Goal: Information Seeking & Learning: Learn about a topic

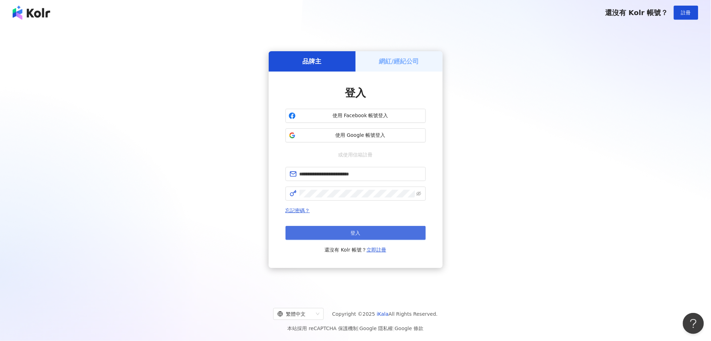
click at [351, 235] on span "登入" at bounding box center [356, 233] width 10 height 6
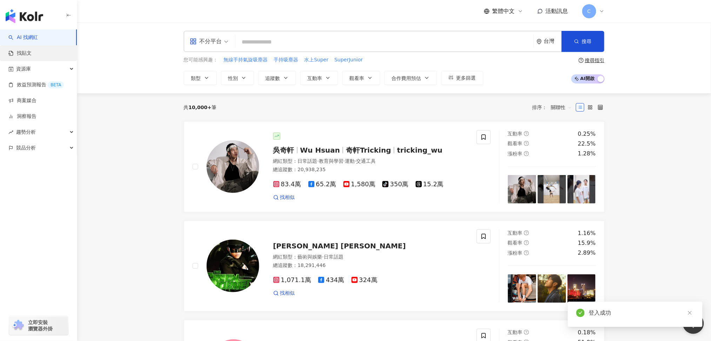
click at [32, 54] on link "找貼文" at bounding box center [19, 53] width 23 height 7
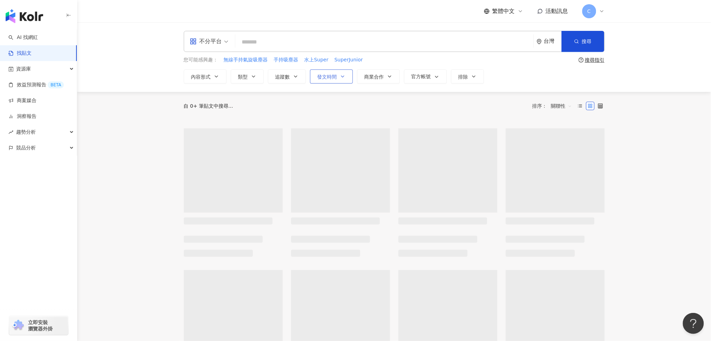
click at [327, 77] on span "發文時間" at bounding box center [327, 77] width 20 height 6
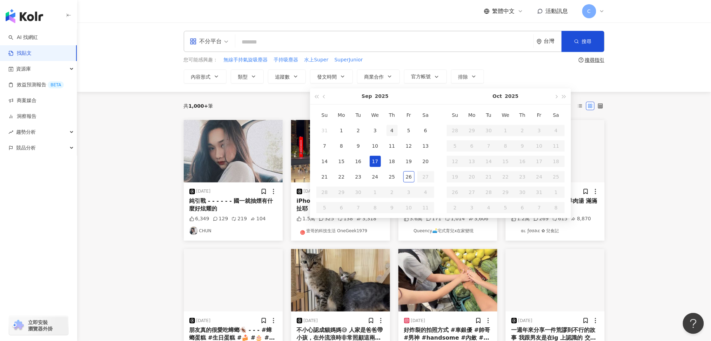
type input "**********"
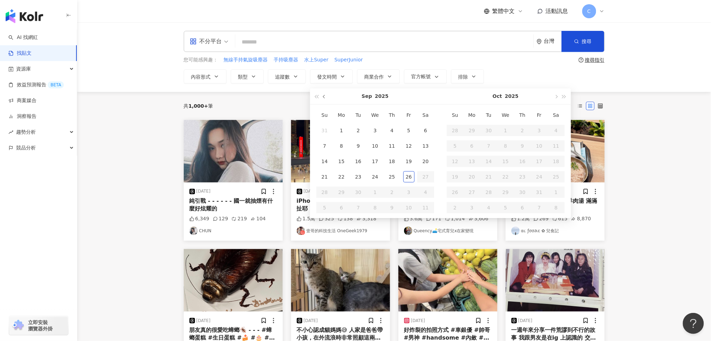
click at [322, 95] on button "button" at bounding box center [325, 96] width 8 height 16
type input "**********"
click at [388, 161] on div "14" at bounding box center [392, 161] width 11 height 11
type input "**********"
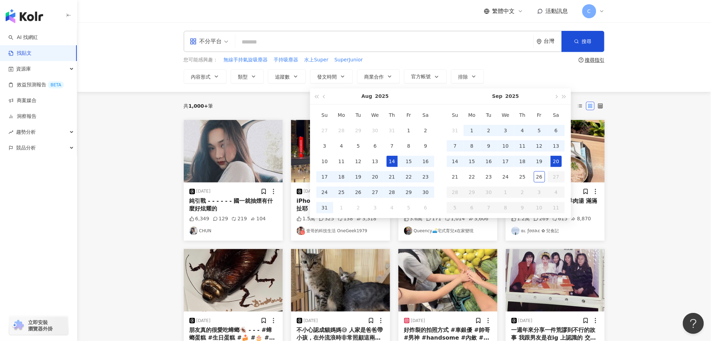
type input "**********"
click at [556, 164] on div "20" at bounding box center [556, 161] width 11 height 11
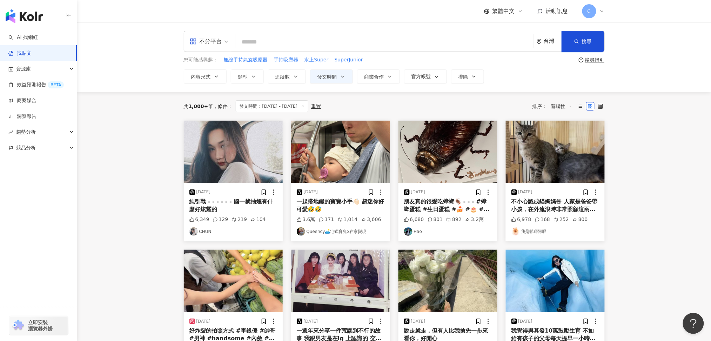
click at [360, 40] on input "search" at bounding box center [384, 41] width 293 height 15
paste input "***"
click at [581, 47] on button "搜尋" at bounding box center [583, 41] width 43 height 21
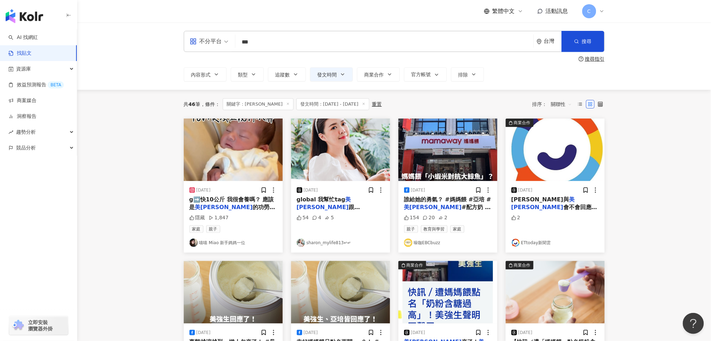
click at [560, 108] on span "關聯性" at bounding box center [561, 104] width 21 height 11
click at [556, 175] on div "發文時間" at bounding box center [563, 178] width 20 height 8
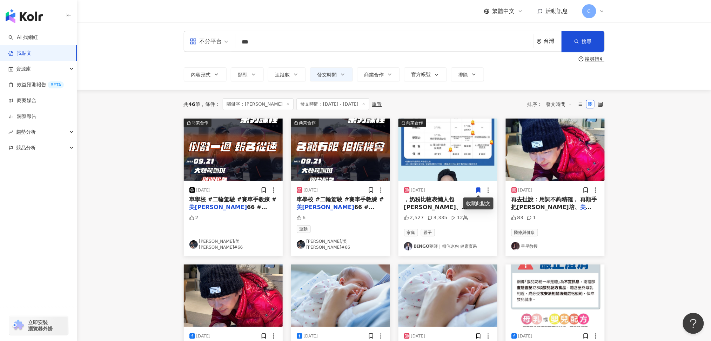
click at [526, 158] on img "button" at bounding box center [555, 150] width 99 height 62
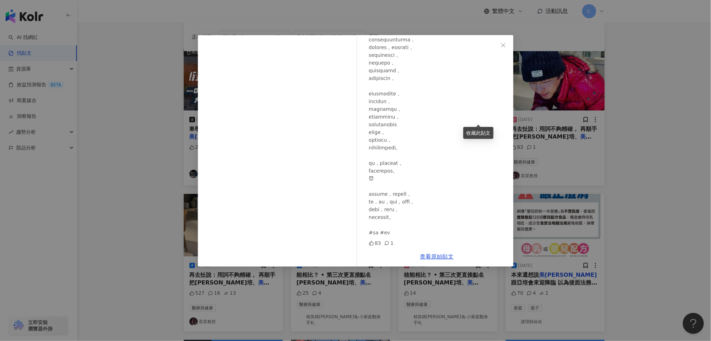
scroll to position [93, 0]
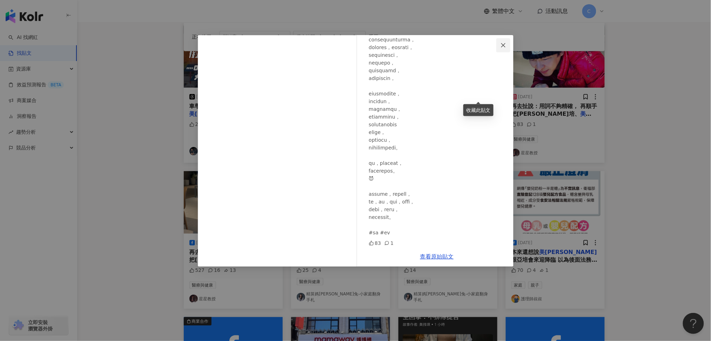
click at [502, 45] on icon "close" at bounding box center [504, 45] width 6 height 6
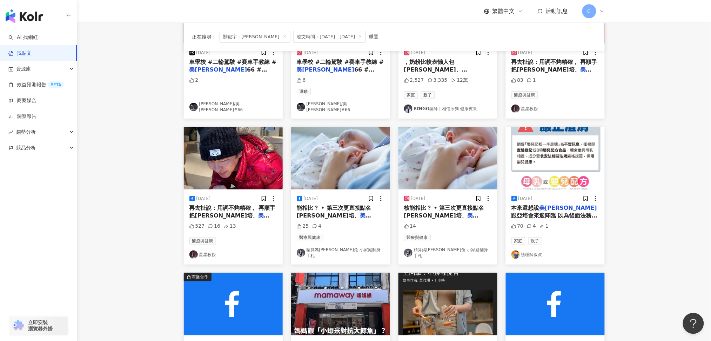
scroll to position [140, 0]
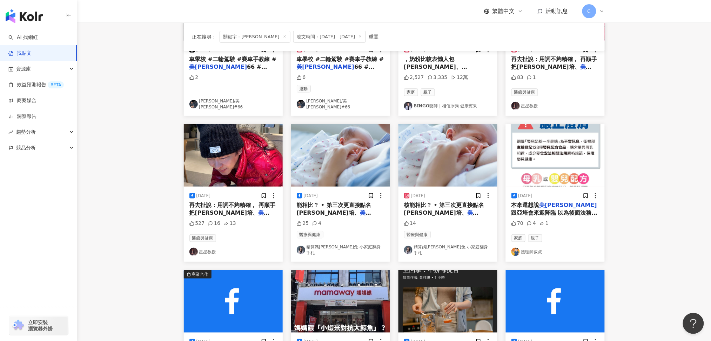
click at [347, 202] on span "能相比？ • 第三次更直接點名亞培、" at bounding box center [334, 209] width 75 height 14
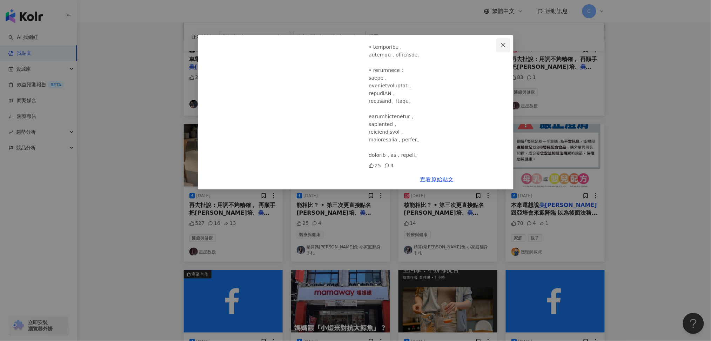
click at [504, 42] on icon "close" at bounding box center [504, 45] width 6 height 6
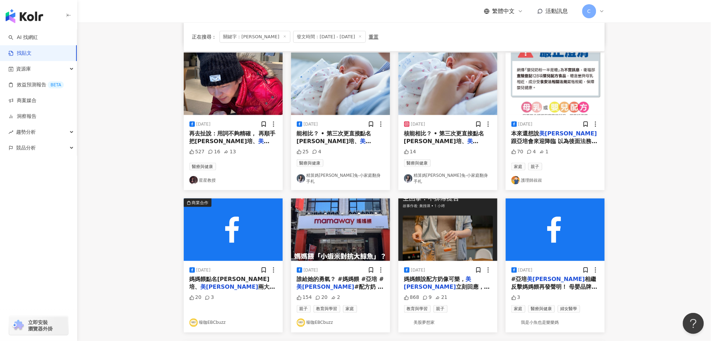
scroll to position [234, 0]
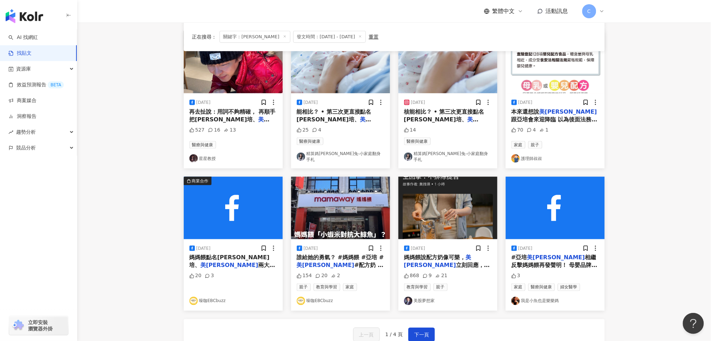
click at [450, 197] on img "button" at bounding box center [447, 208] width 99 height 62
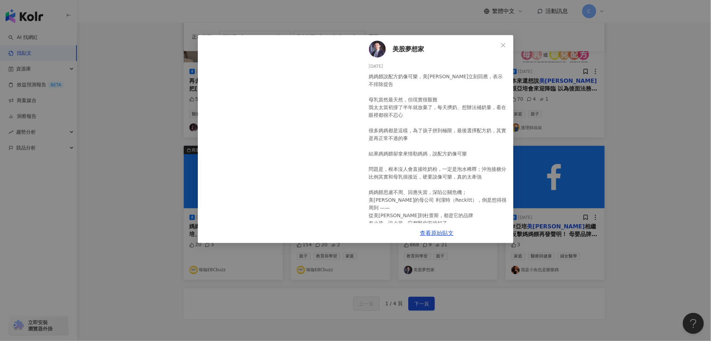
scroll to position [281, 0]
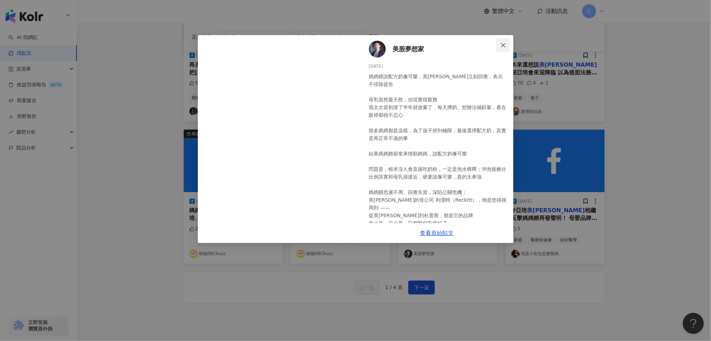
click at [501, 44] on icon "close" at bounding box center [504, 45] width 6 height 6
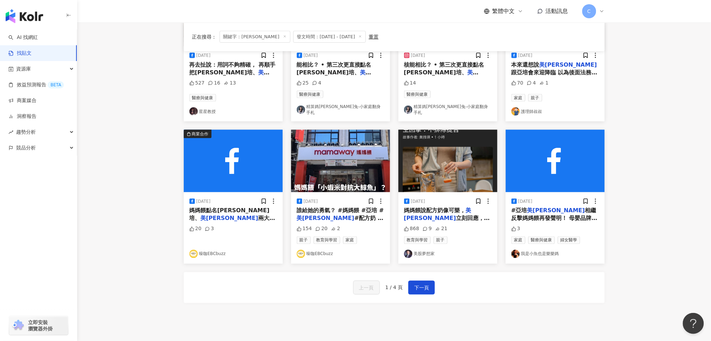
drag, startPoint x: 482, startPoint y: 329, endPoint x: 616, endPoint y: 92, distance: 272.0
click at [616, 92] on div "正在搜尋 ： 關鍵字：美強生 發文時間：2025/8/14 - 2025/9/20 重置 排序： 發文時間 商業合作 2025/9/12 車學校 #二輪駕駛 …" at bounding box center [394, 64] width 449 height 511
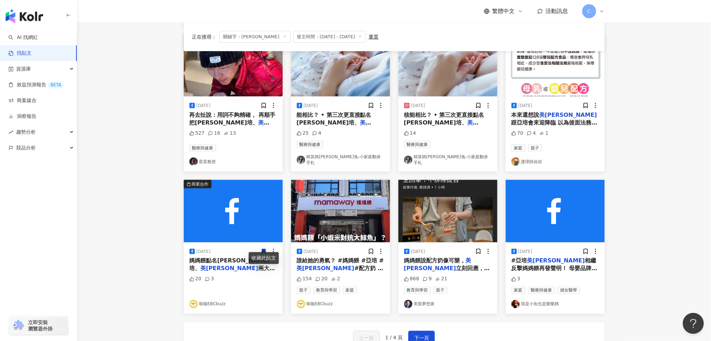
click at [310, 204] on img "button" at bounding box center [340, 211] width 99 height 62
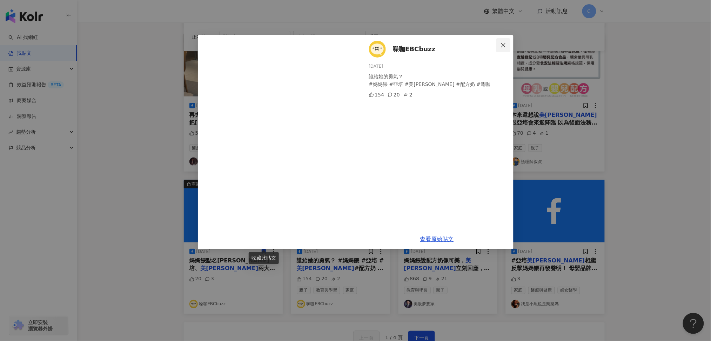
click at [499, 41] on button "Close" at bounding box center [503, 45] width 14 height 14
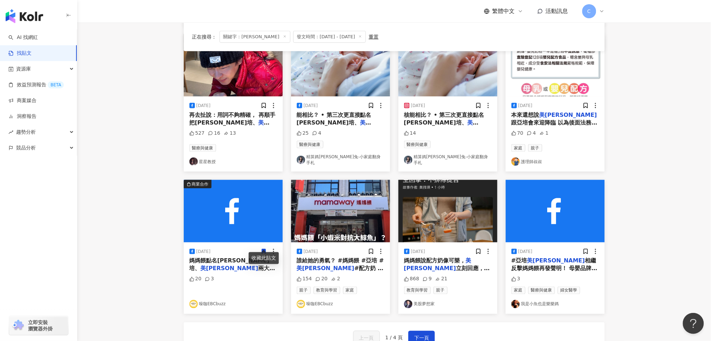
click at [547, 214] on img "button" at bounding box center [555, 211] width 99 height 62
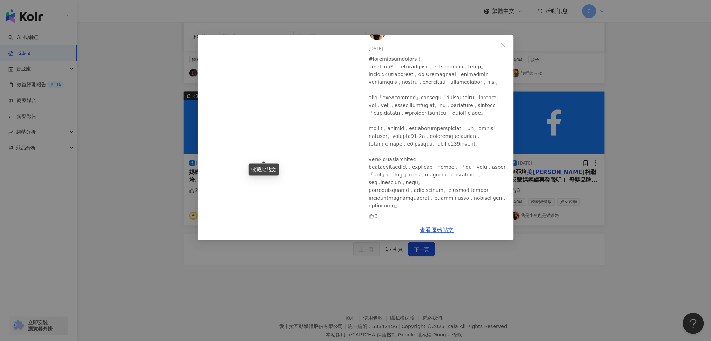
scroll to position [324, 0]
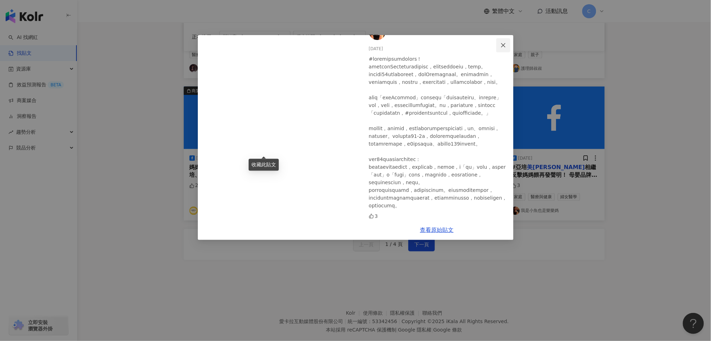
click at [503, 46] on icon "close" at bounding box center [504, 45] width 6 height 6
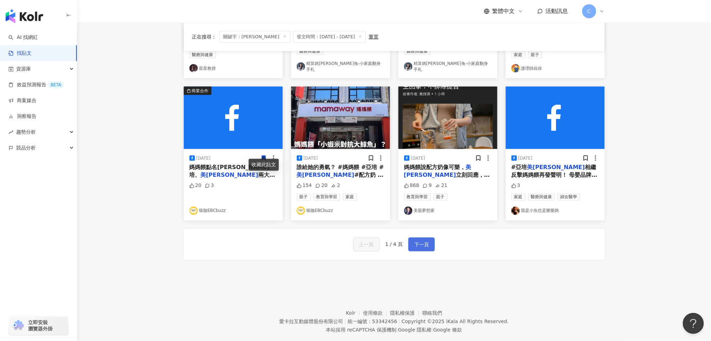
click at [418, 241] on span "下一頁" at bounding box center [421, 245] width 15 height 8
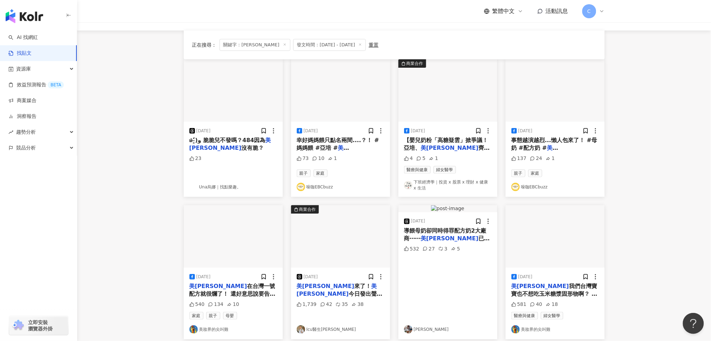
scroll to position [0, 0]
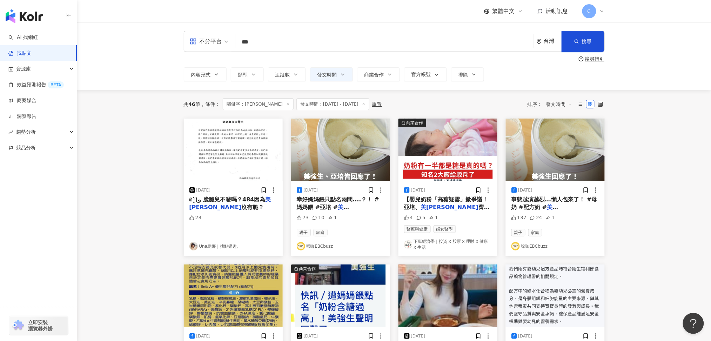
click at [233, 159] on img "button" at bounding box center [233, 150] width 99 height 62
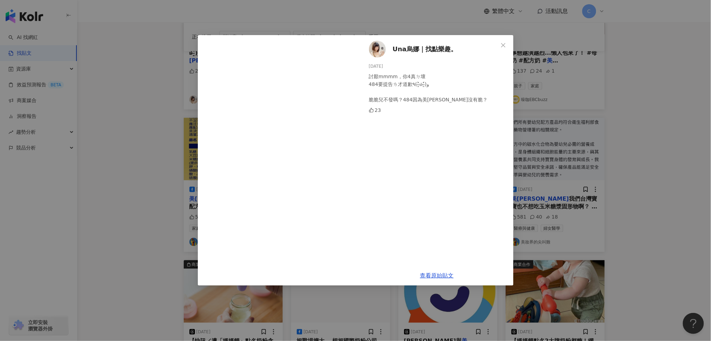
scroll to position [47, 0]
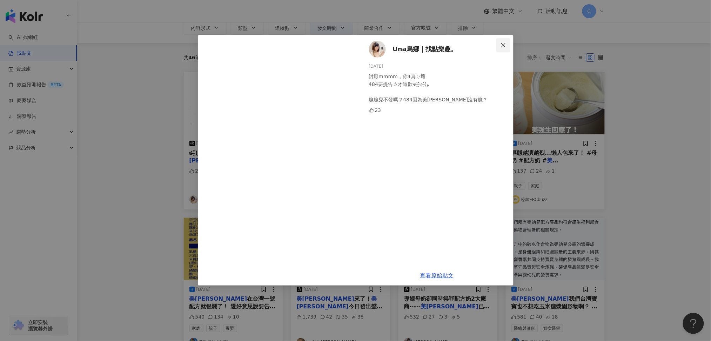
click at [503, 47] on icon "close" at bounding box center [504, 45] width 6 height 6
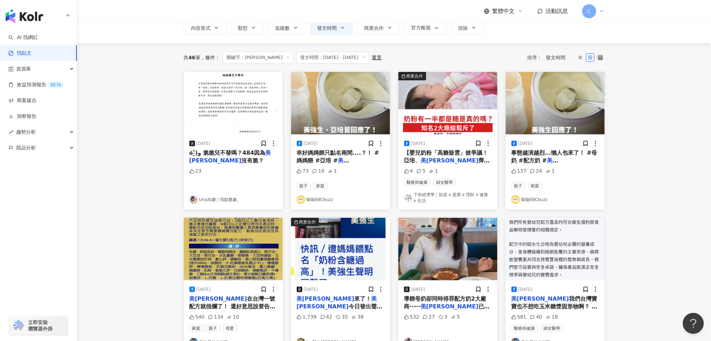
click at [223, 245] on img "button" at bounding box center [233, 249] width 99 height 62
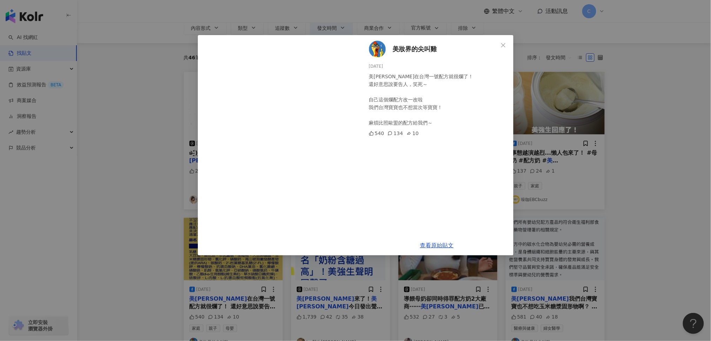
click at [389, 47] on div "美妝界的尖叫雞 2025/8/29 美強生在台灣一號配方就很爛了！ 還好意思說要告人，笑死～ 自己這個爛配方改一改啦 我們台灣寶寶也不想當次等寶寶！ 麻煩比照…" at bounding box center [437, 135] width 153 height 200
click at [403, 47] on span "美妝界的尖叫雞" at bounding box center [415, 49] width 44 height 10
click at [434, 242] on link "查看原始貼文" at bounding box center [437, 245] width 34 height 7
click at [502, 45] on icon "close" at bounding box center [504, 45] width 6 height 6
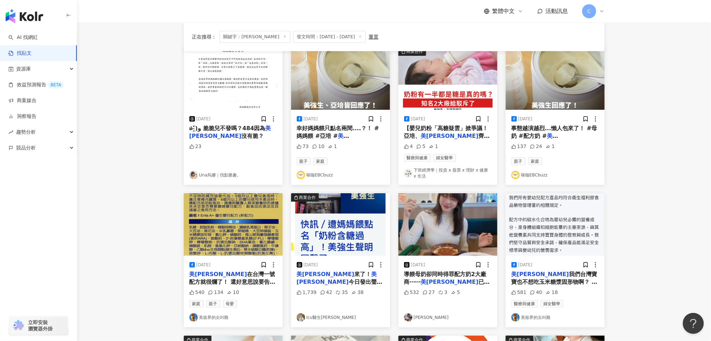
scroll to position [93, 0]
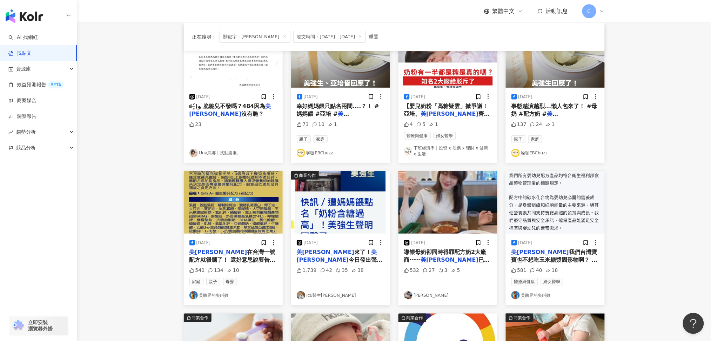
click at [548, 193] on img "button" at bounding box center [555, 202] width 99 height 62
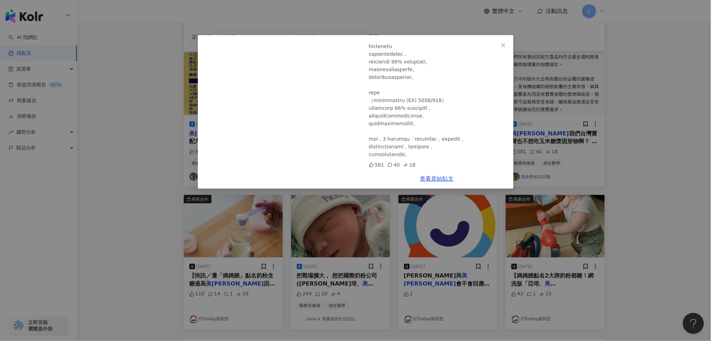
scroll to position [234, 0]
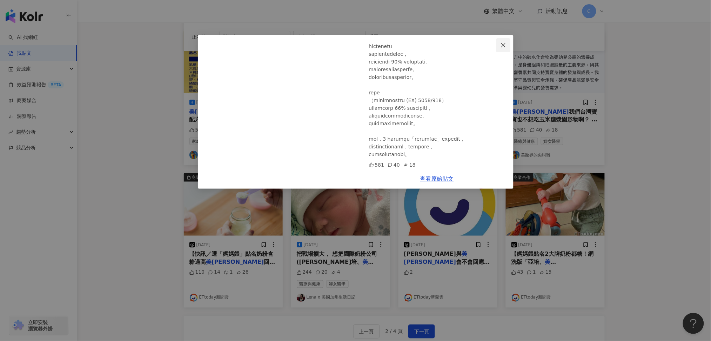
click at [496, 47] on span "Close" at bounding box center [503, 45] width 14 height 6
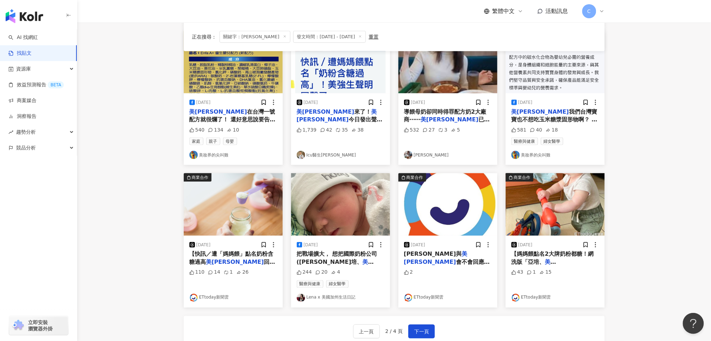
scroll to position [281, 0]
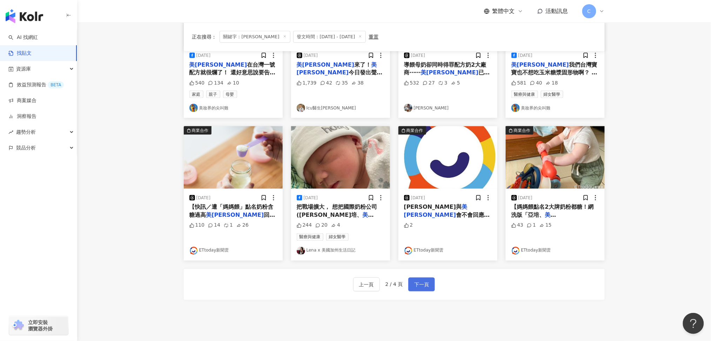
click at [413, 284] on button "下一頁" at bounding box center [421, 284] width 27 height 14
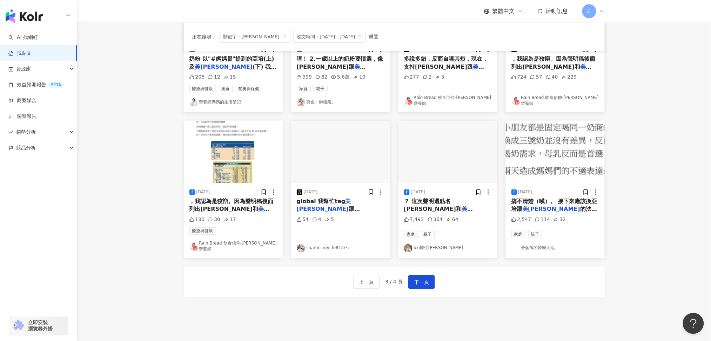
scroll to position [277, 0]
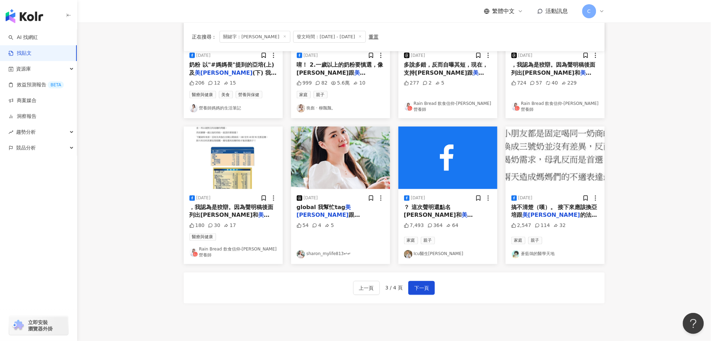
click at [232, 162] on img "button" at bounding box center [233, 158] width 99 height 62
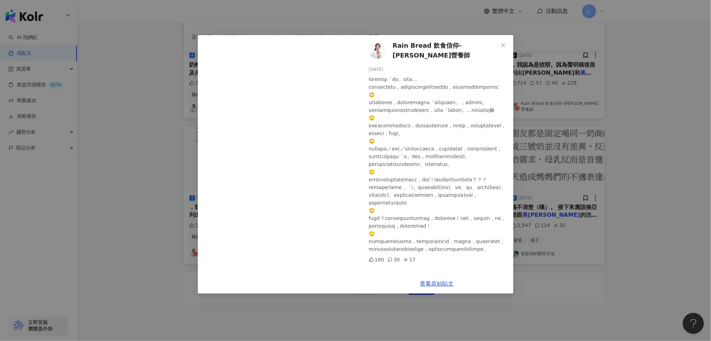
scroll to position [75, 0]
click at [505, 42] on icon "close" at bounding box center [504, 45] width 6 height 6
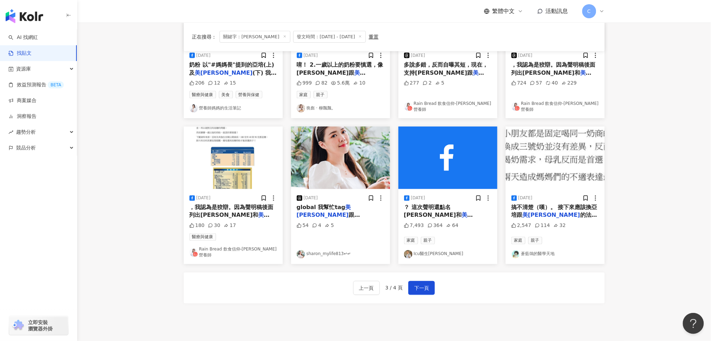
click at [564, 165] on img "button" at bounding box center [555, 158] width 99 height 62
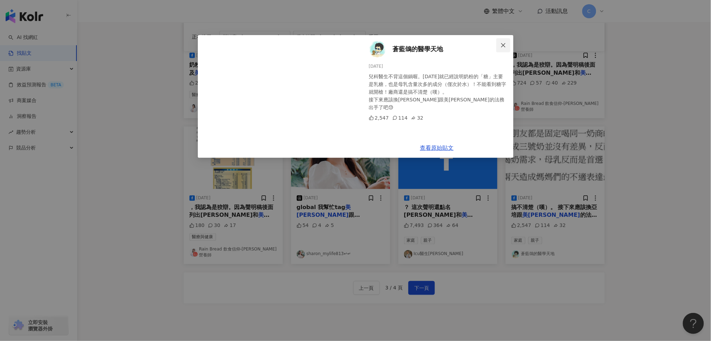
click at [505, 42] on icon "close" at bounding box center [504, 45] width 6 height 6
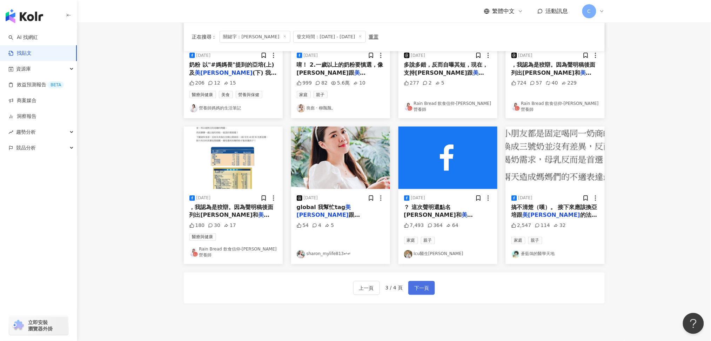
click at [416, 285] on span "下一頁" at bounding box center [421, 288] width 15 height 8
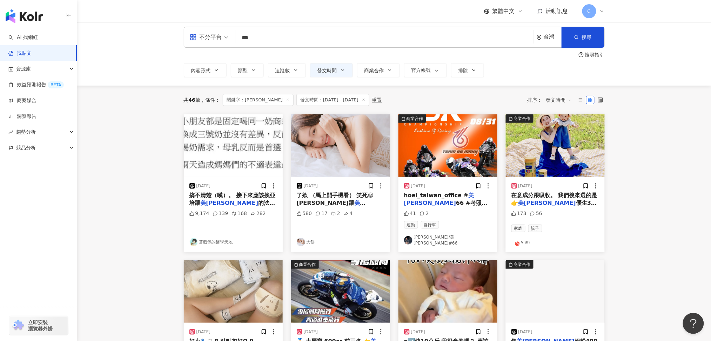
scroll to position [0, 0]
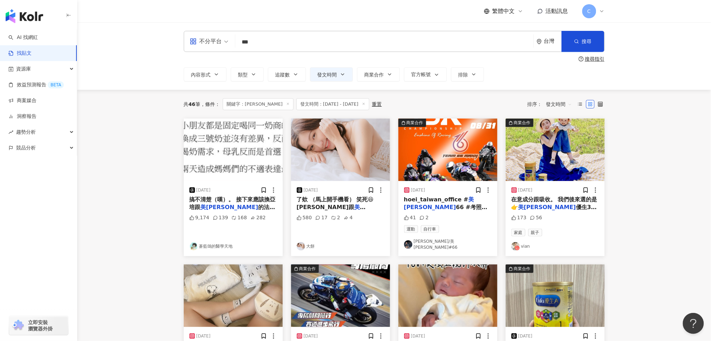
click at [549, 160] on img "button" at bounding box center [555, 150] width 99 height 62
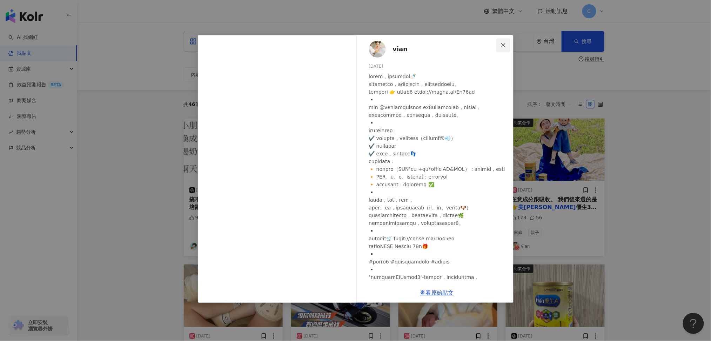
click at [502, 42] on icon "close" at bounding box center [504, 45] width 6 height 6
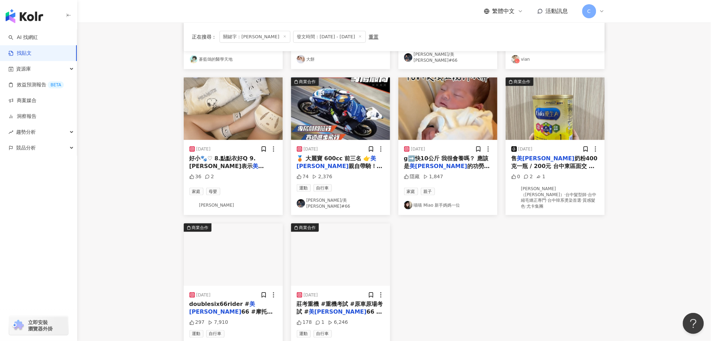
scroll to position [281, 0]
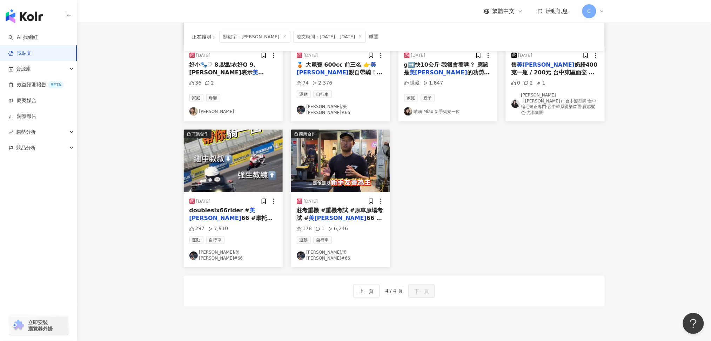
click at [435, 193] on div "2025/8/28 搞不清楚（嘆）。 接下來應該換亞培跟 美強生 的法務出手了吧😓 9,174 139 168 282 蒼藍鴿的醫學天地 2025/8/28 …" at bounding box center [394, 52] width 429 height 429
click at [470, 133] on div "2025/8/28 搞不清楚（嘆）。 接下來應該換亞培跟 美強生 的法務出手了吧😓 9,174 139 168 282 蒼藍鴿的醫學天地 2025/8/28 …" at bounding box center [394, 52] width 429 height 429
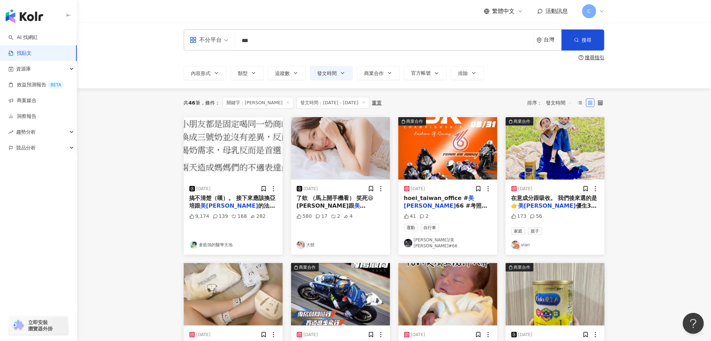
scroll to position [0, 0]
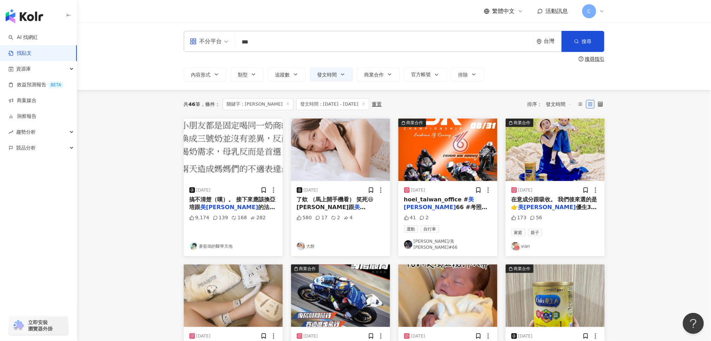
click at [315, 39] on input "***" at bounding box center [384, 41] width 293 height 15
drag, startPoint x: 313, startPoint y: 39, endPoint x: 100, endPoint y: 49, distance: 213.9
click at [100, 49] on div "**********" at bounding box center [394, 55] width 634 height 67
paste input "search"
type input "**"
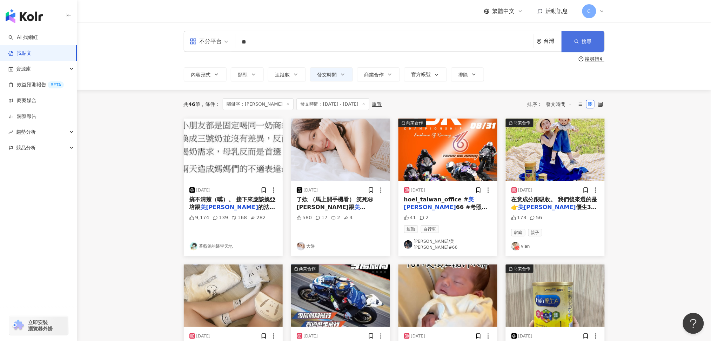
click at [572, 39] on button "搜尋" at bounding box center [583, 41] width 43 height 21
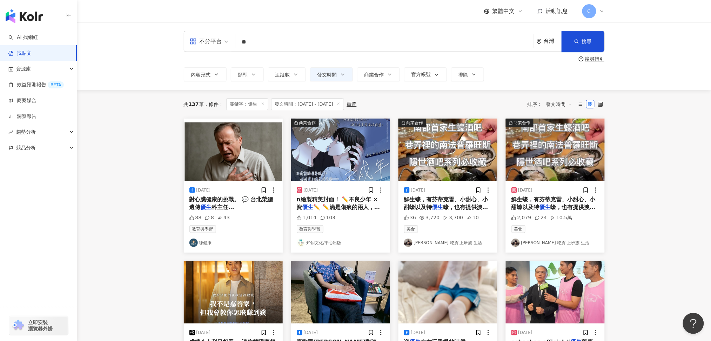
click at [257, 38] on input "**" at bounding box center [384, 41] width 293 height 15
drag, startPoint x: 281, startPoint y: 40, endPoint x: 203, endPoint y: 48, distance: 78.3
click at [207, 46] on div "不分平台 優生 ** 台灣 搜尋" at bounding box center [394, 41] width 421 height 21
paste input "*****"
click at [579, 42] on button "搜尋" at bounding box center [583, 41] width 43 height 21
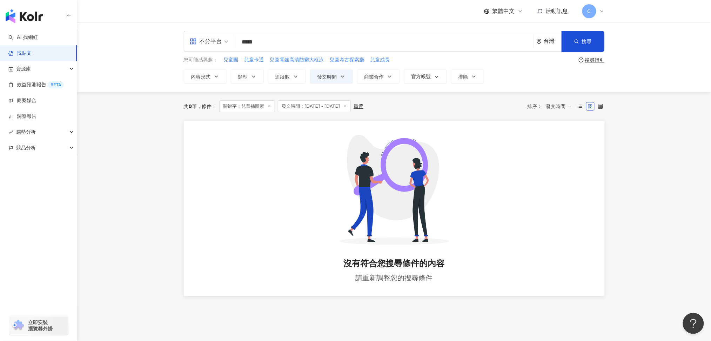
drag, startPoint x: 335, startPoint y: 40, endPoint x: 222, endPoint y: 32, distance: 113.9
click at [222, 32] on div "不分平台 兒童補體素 ***** 台灣 搜尋" at bounding box center [394, 41] width 421 height 21
paste input "search"
click at [582, 40] on span "搜尋" at bounding box center [587, 42] width 10 height 6
drag, startPoint x: 340, startPoint y: 35, endPoint x: 208, endPoint y: 40, distance: 131.3
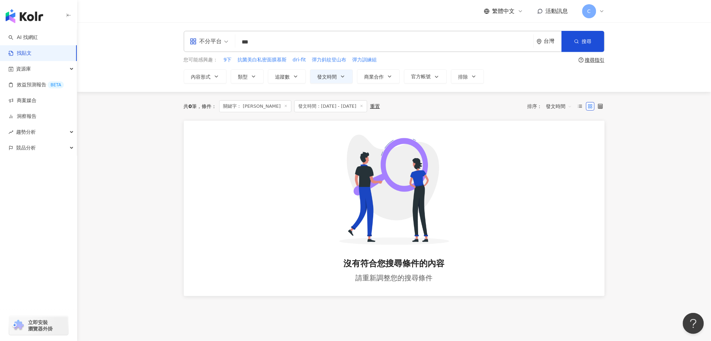
click at [208, 40] on div "不分平台 佳膳 ** 台灣 搜尋" at bounding box center [394, 41] width 421 height 21
paste input "****"
click at [578, 36] on button "搜尋" at bounding box center [583, 41] width 43 height 21
click at [251, 42] on input "******" at bounding box center [384, 41] width 293 height 15
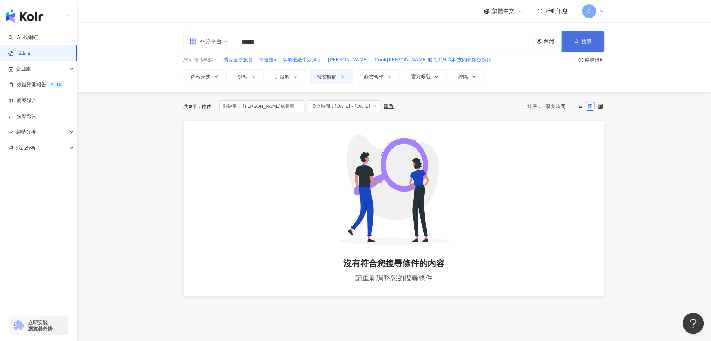
type input "******"
click at [578, 39] on span "button" at bounding box center [576, 42] width 5 height 6
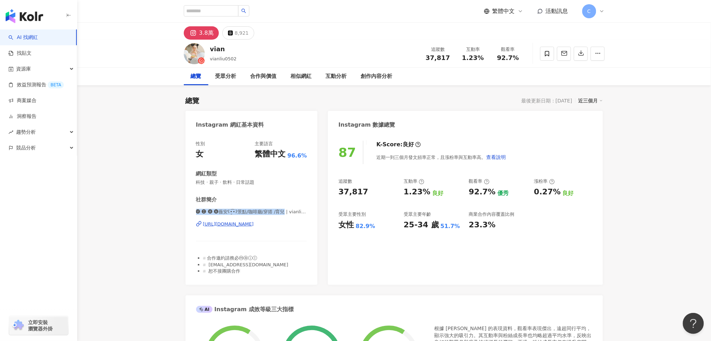
drag, startPoint x: 196, startPoint y: 210, endPoint x: 283, endPoint y: 208, distance: 86.7
click at [283, 209] on span "🅥 🅘 🅐 🅝薇安ʕ•̮͡•ʔ景點/咖啡廳/穿搭 /育兒 | vianliu0502" at bounding box center [251, 212] width 111 height 6
copy span "🅥 🅘 🅐 🅝薇安ʕ•̮͡•ʔ景點/咖啡廳/穿搭 /育兒 | v"
